Goal: Transaction & Acquisition: Download file/media

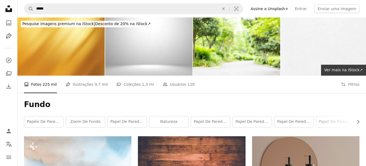
scroll to position [300, 0]
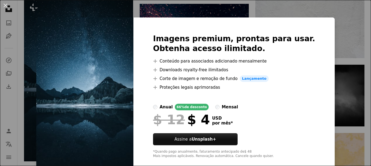
click at [325, 36] on div "An X shape Imagens premium, prontas para usar. Obtenha acesso ilimitado. A plus…" at bounding box center [185, 83] width 371 height 166
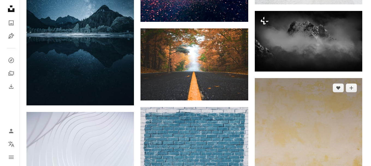
scroll to position [355, 0]
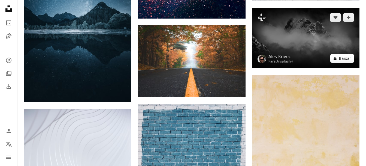
click at [341, 58] on button "A lock Baixar" at bounding box center [343, 58] width 24 height 9
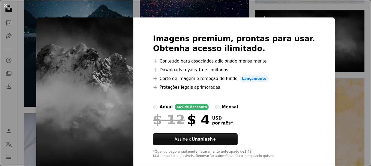
click at [316, 59] on div "Imagens premium, prontas para usar. Obtenha acesso ilimitado. A plus sign Conte…" at bounding box center [233, 95] width 201 height 157
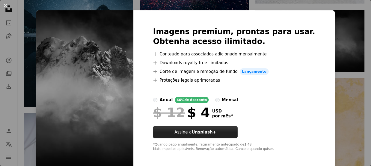
scroll to position [9, 0]
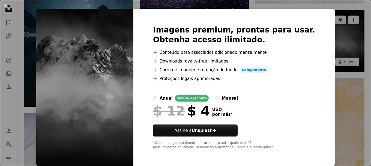
click at [335, 75] on div "An X shape Imagens premium, prontas para usar. Obtenha acesso ilimitado. A plus…" at bounding box center [185, 83] width 371 height 166
click at [335, 63] on img at bounding box center [309, 41] width 109 height 62
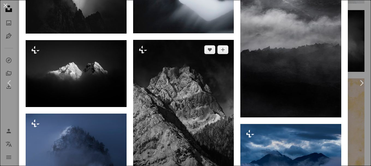
scroll to position [327, 0]
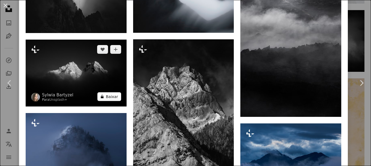
click at [109, 95] on button "A lock Baixar" at bounding box center [109, 96] width 24 height 9
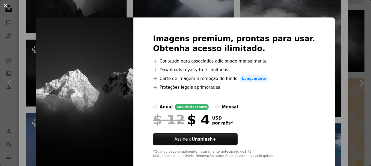
click at [323, 41] on div "An X shape Imagens premium, prontas para usar. Obtenha acesso ilimitado. A plus…" at bounding box center [185, 83] width 371 height 166
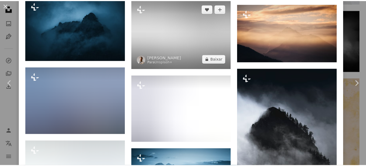
scroll to position [518, 0]
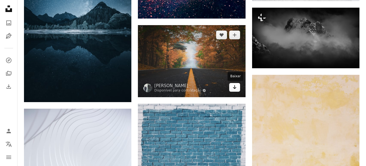
click at [235, 89] on icon "Arrow pointing down" at bounding box center [235, 87] width 4 height 7
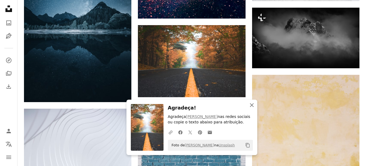
click at [251, 107] on icon "An X shape" at bounding box center [252, 105] width 7 height 7
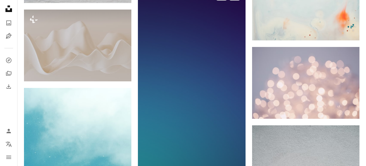
scroll to position [764, 0]
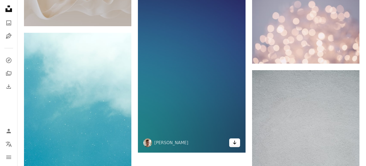
click at [233, 144] on icon "Arrow pointing down" at bounding box center [235, 142] width 4 height 7
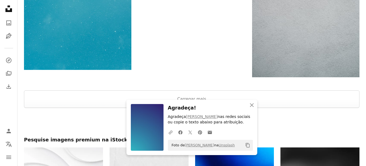
scroll to position [873, 0]
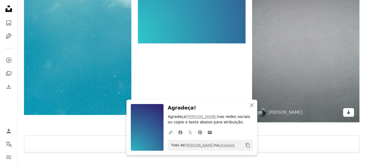
click at [350, 116] on link "Arrow pointing down" at bounding box center [349, 112] width 11 height 9
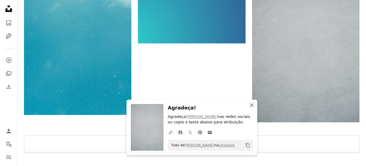
click at [251, 106] on icon "An X shape" at bounding box center [252, 105] width 7 height 7
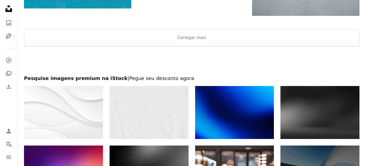
scroll to position [1037, 0]
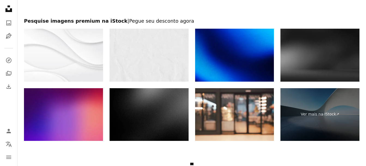
click at [157, 118] on img at bounding box center [149, 114] width 79 height 53
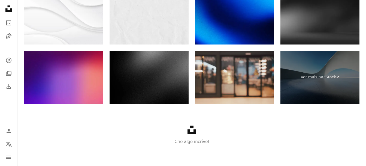
scroll to position [1074, 0]
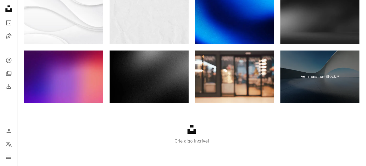
click at [290, 29] on img at bounding box center [320, 17] width 79 height 53
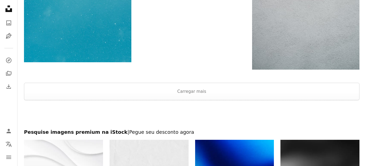
scroll to position [911, 0]
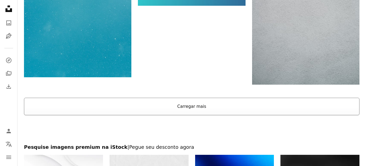
click at [188, 111] on button "Carregar mais" at bounding box center [192, 106] width 336 height 17
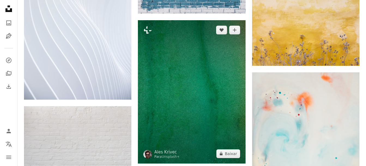
scroll to position [529, 0]
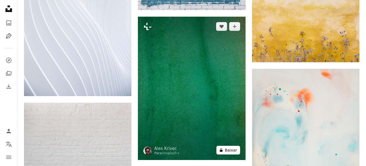
click at [223, 151] on icon at bounding box center [221, 150] width 3 height 4
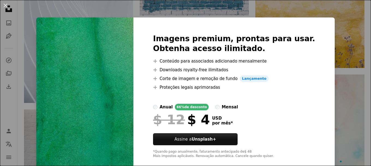
click at [354, 20] on div "An X shape Imagens premium, prontas para usar. Obtenha acesso ilimitado. A plus…" at bounding box center [185, 83] width 371 height 166
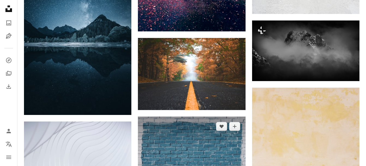
scroll to position [338, 0]
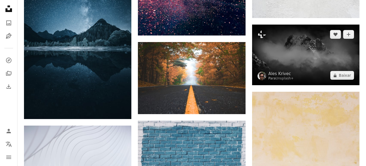
click at [281, 52] on img at bounding box center [306, 55] width 108 height 61
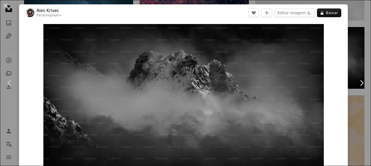
click at [335, 45] on div "Zoom in" at bounding box center [183, 103] width 329 height 164
drag, startPoint x: 142, startPoint y: 15, endPoint x: 138, endPoint y: 18, distance: 5.1
click at [142, 16] on header "Ales Krivec Para Unsplash+ A heart A plus sign Editar imagem Plus sign for Unsp…" at bounding box center [183, 12] width 329 height 17
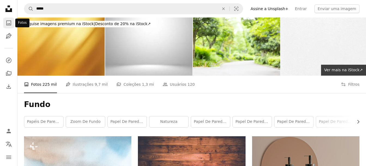
click at [10, 23] on icon "A photo" at bounding box center [8, 23] width 7 height 7
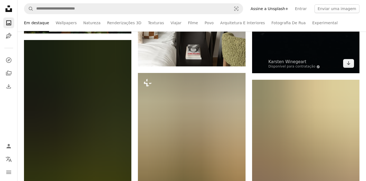
scroll to position [1042, 0]
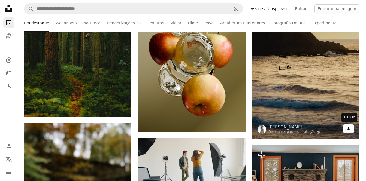
click at [352, 130] on link "Arrow pointing down" at bounding box center [349, 129] width 11 height 9
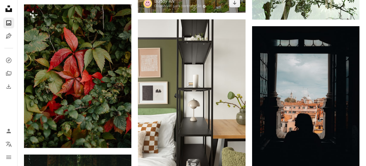
scroll to position [851, 0]
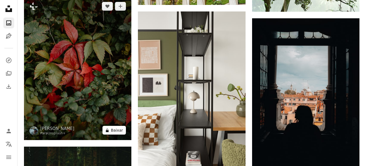
click at [119, 132] on button "A lock Baixar" at bounding box center [115, 130] width 24 height 9
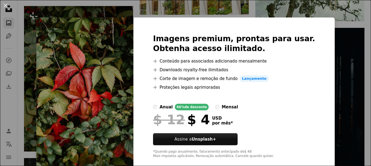
click at [339, 30] on div "An X shape Imagens premium, prontas para usar. Obtenha acesso ilimitado. A plus…" at bounding box center [185, 83] width 371 height 166
